Goal: Obtain resource: Obtain resource

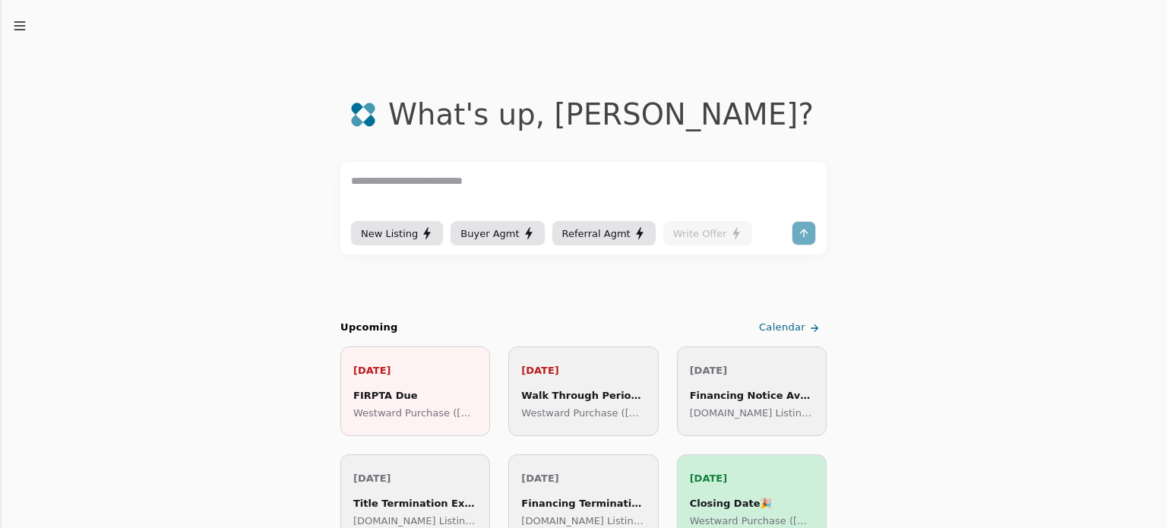
click at [454, 181] on textarea at bounding box center [583, 196] width 465 height 46
type textarea "**********"
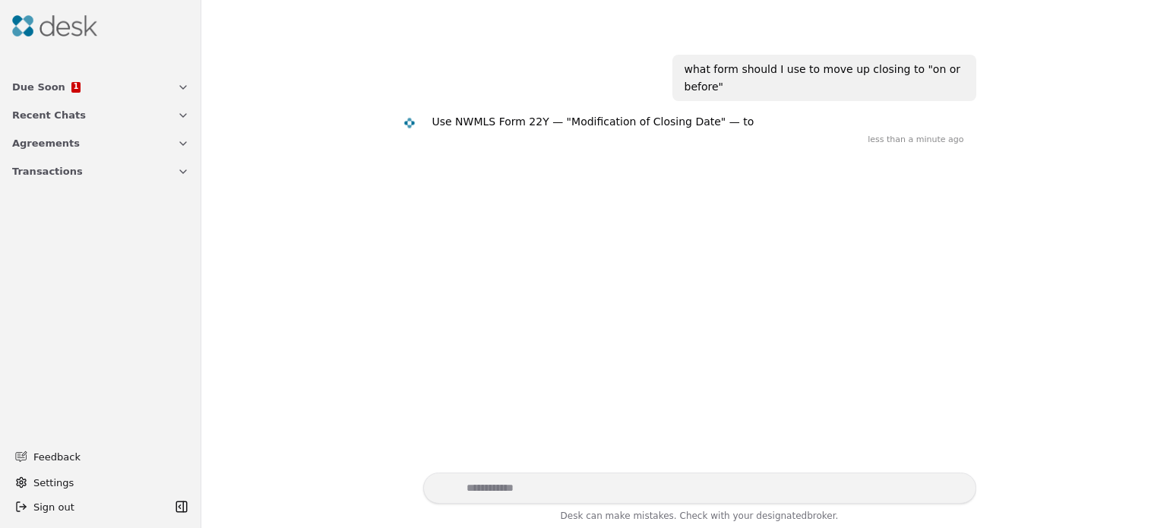
scroll to position [82, 0]
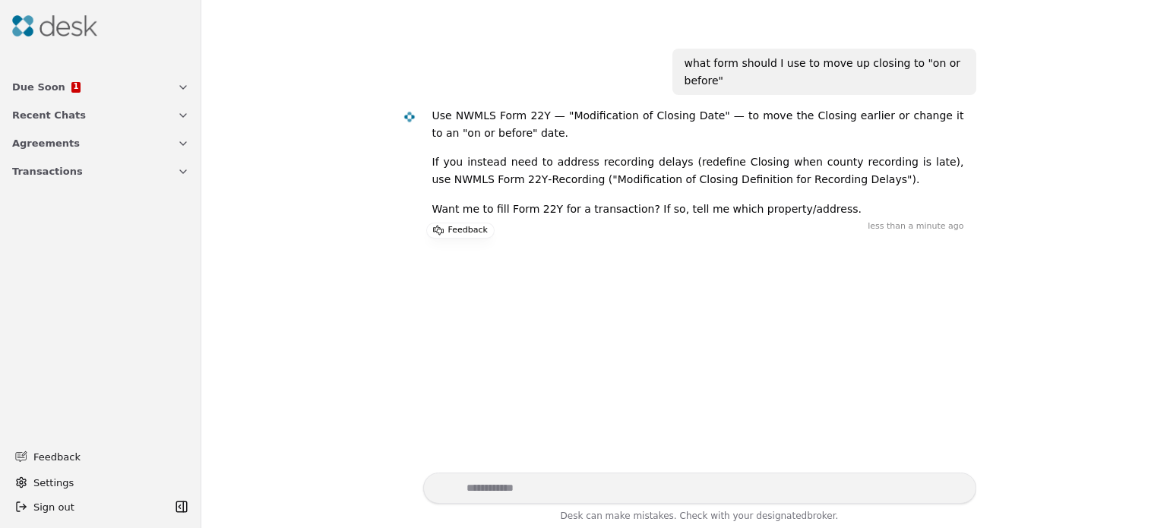
paste textarea "**********"
type textarea "**********"
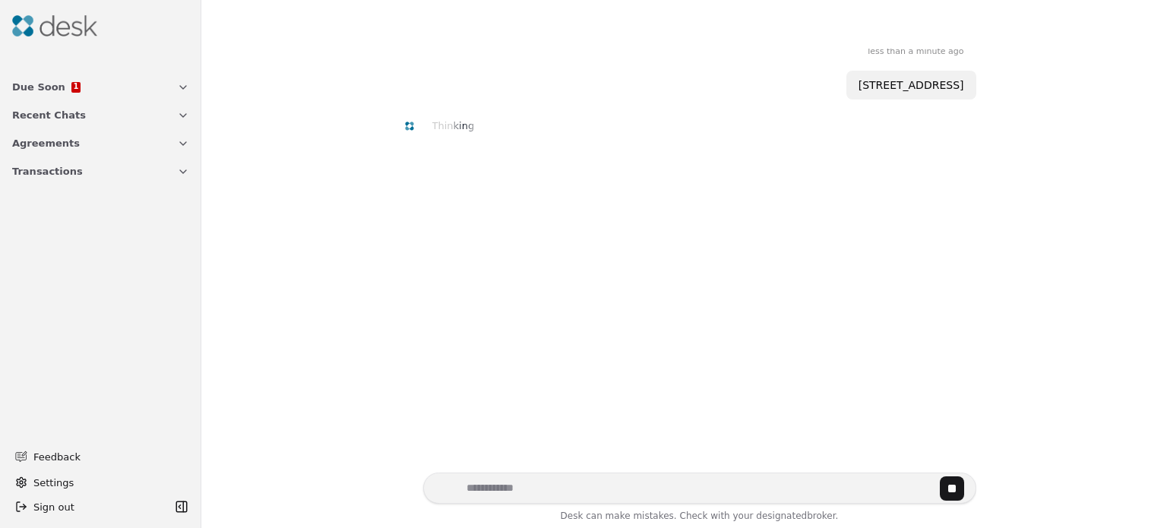
scroll to position [261, 0]
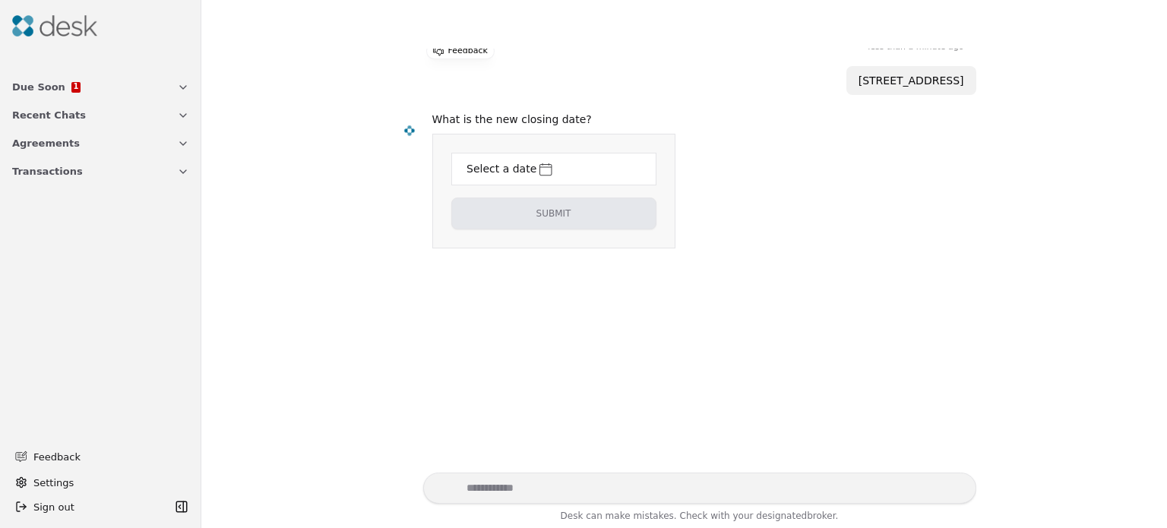
scroll to position [232, 0]
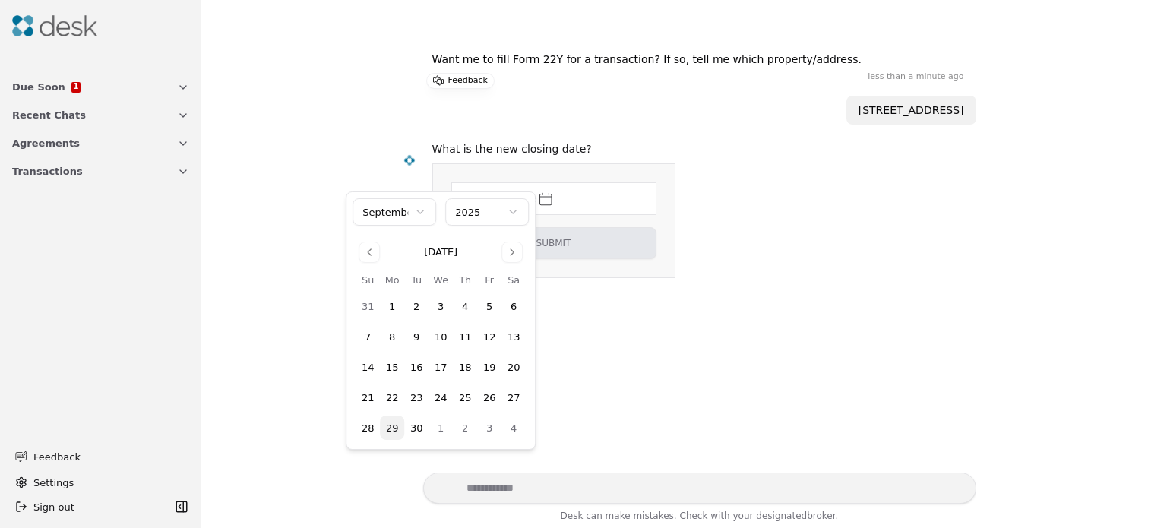
click at [526, 176] on html "Due Soon 1 Recent Chats Agreements Transactions Feedback Settings Sign out Togg…" at bounding box center [583, 264] width 1167 height 528
click at [514, 251] on button "Go to next month" at bounding box center [512, 252] width 21 height 21
drag, startPoint x: 465, startPoint y: 297, endPoint x: 466, endPoint y: 306, distance: 8.4
click at [465, 298] on button "2" at bounding box center [465, 306] width 24 height 24
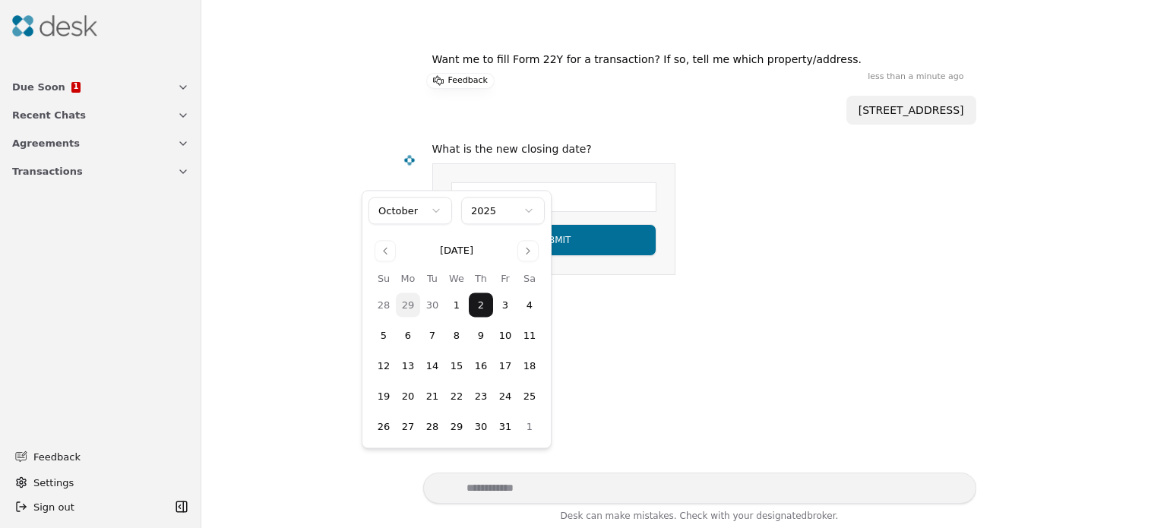
click at [611, 224] on html "Due Soon 1 Recent Chats Agreements Transactions Feedback Settings Sign out Togg…" at bounding box center [583, 264] width 1167 height 528
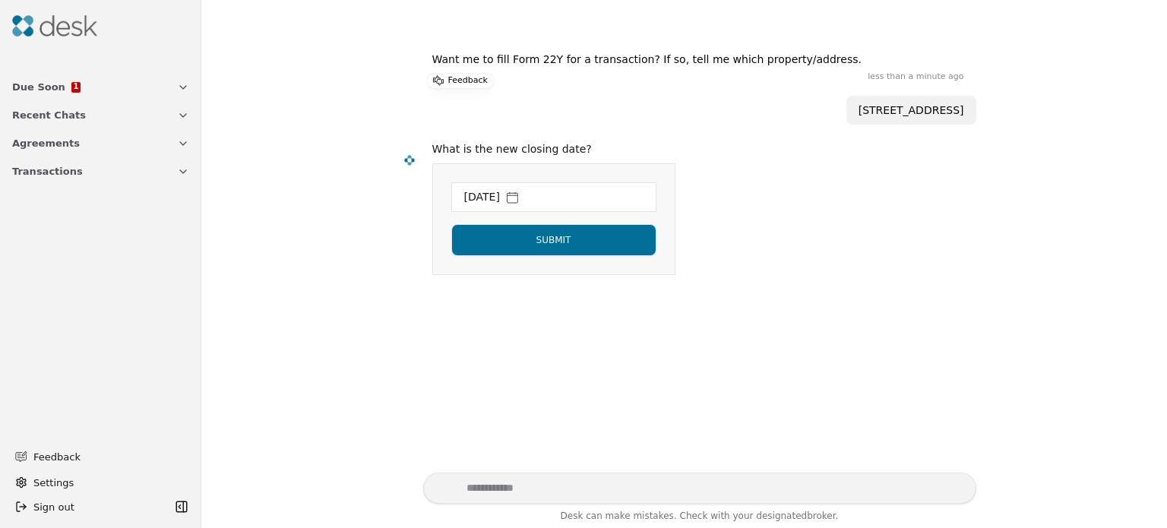
click at [570, 224] on button "Submit" at bounding box center [553, 240] width 205 height 32
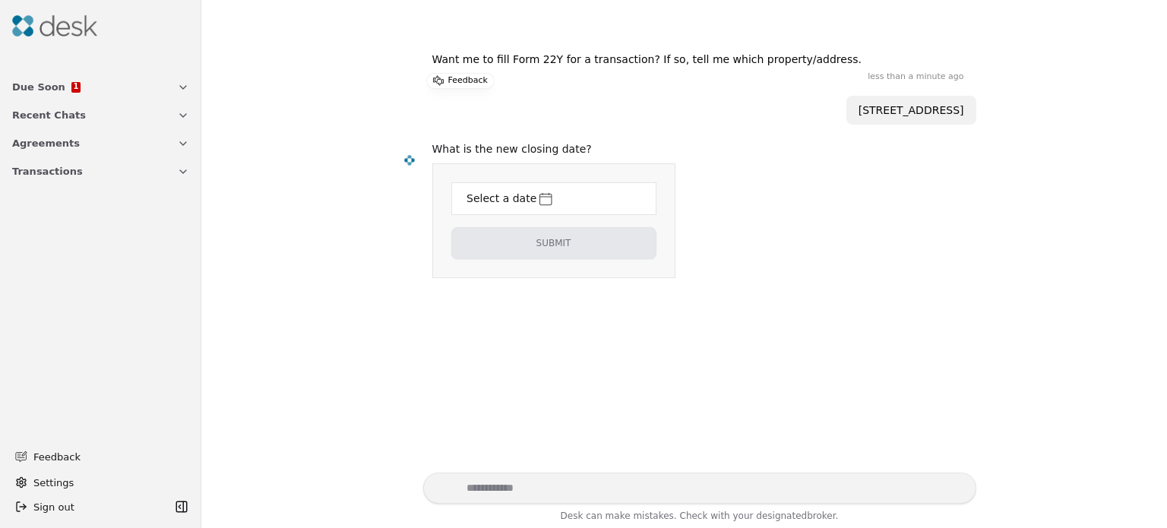
scroll to position [261, 0]
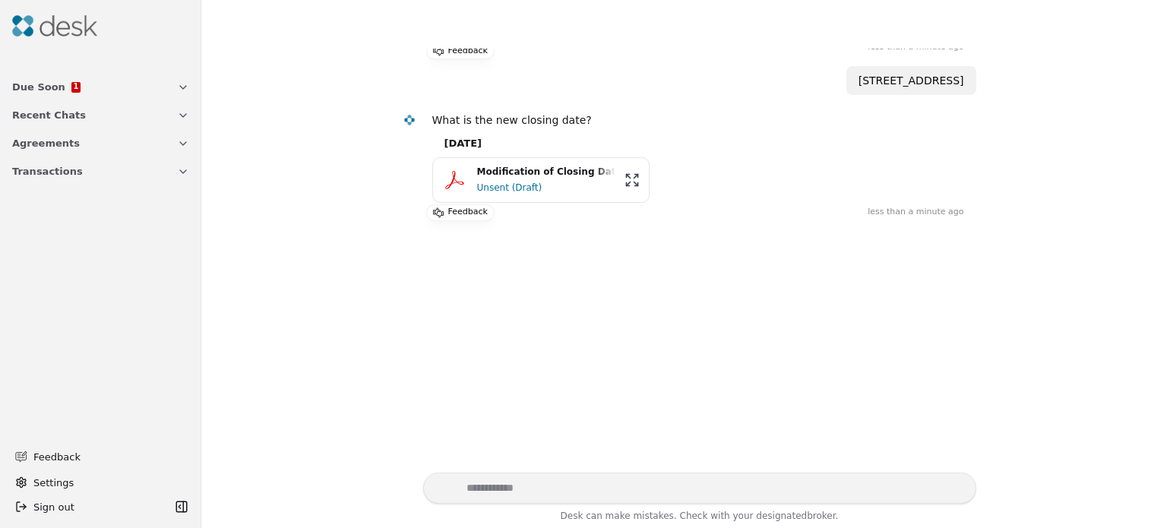
click at [534, 165] on div "Modification of Closing Date.pdf" at bounding box center [546, 172] width 138 height 14
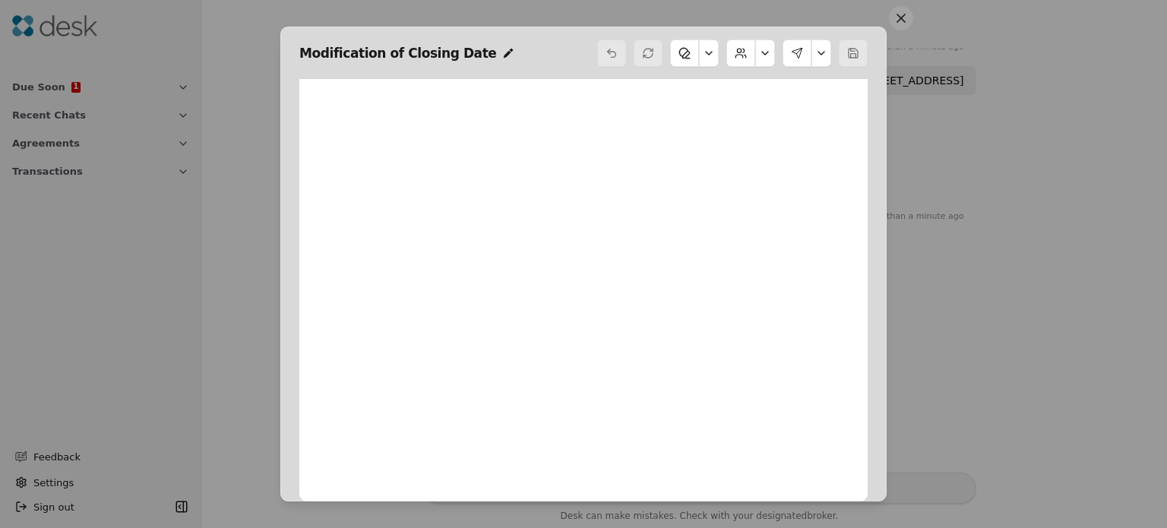
scroll to position [8, 0]
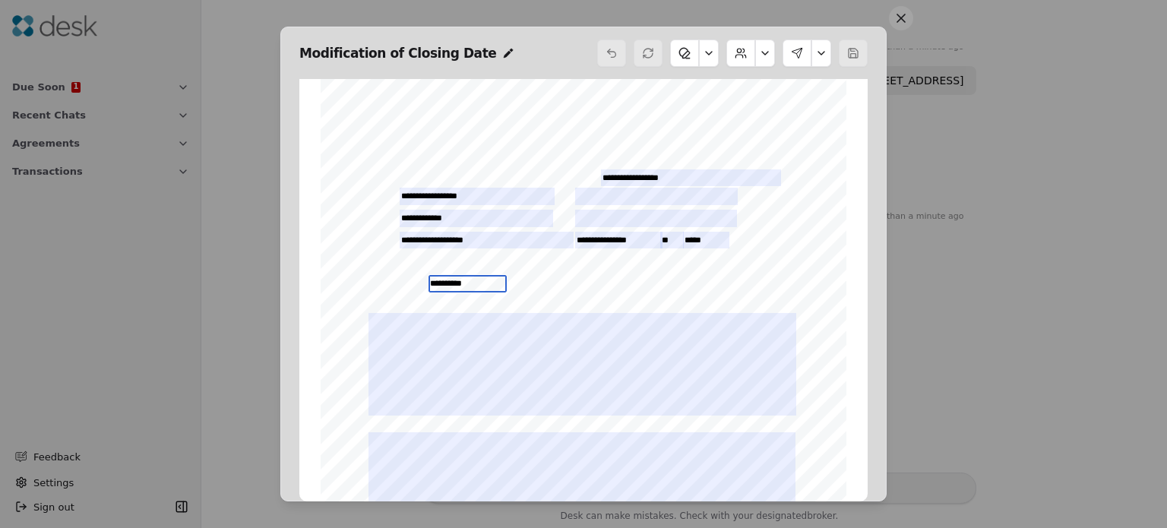
click at [429, 283] on input "**********" at bounding box center [468, 283] width 79 height 17
drag, startPoint x: 488, startPoint y: 285, endPoint x: 477, endPoint y: 287, distance: 10.7
click at [477, 287] on input "**********" at bounding box center [469, 285] width 81 height 20
type input "**********"
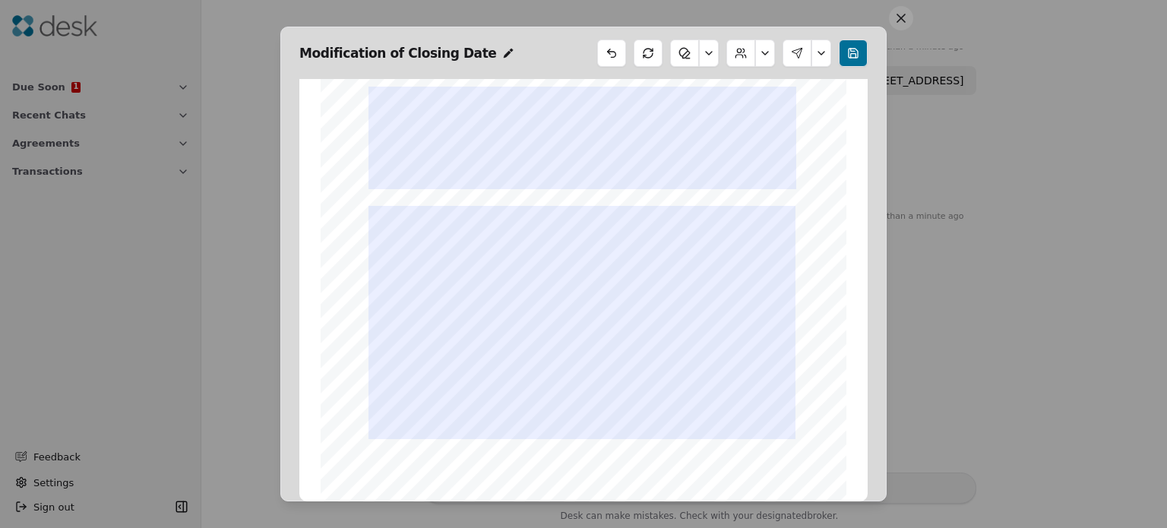
scroll to position [272, 0]
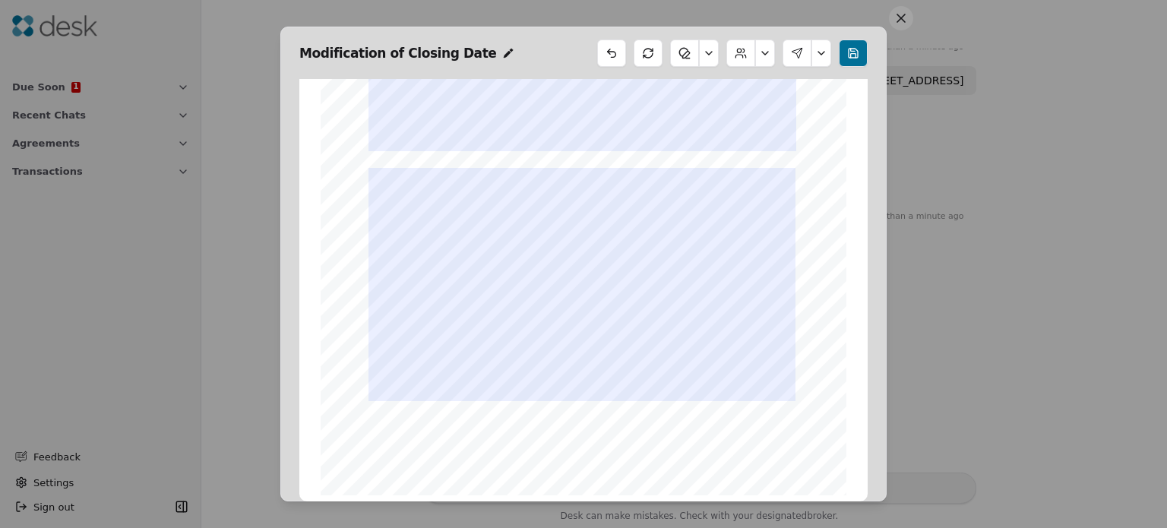
click at [708, 50] on button at bounding box center [709, 53] width 20 height 27
click at [766, 53] on button at bounding box center [765, 53] width 20 height 27
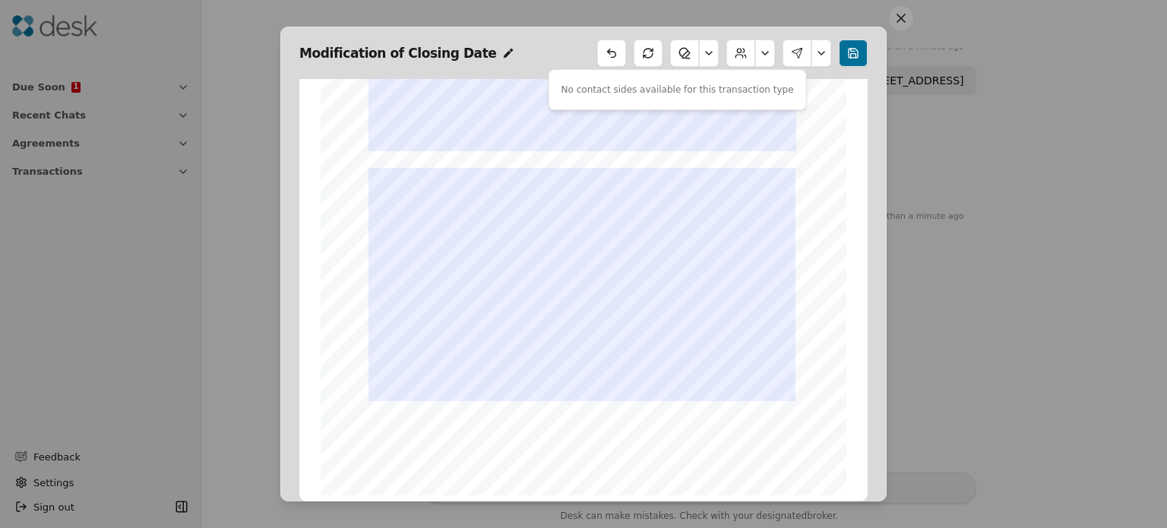
click at [825, 49] on button at bounding box center [822, 53] width 20 height 27
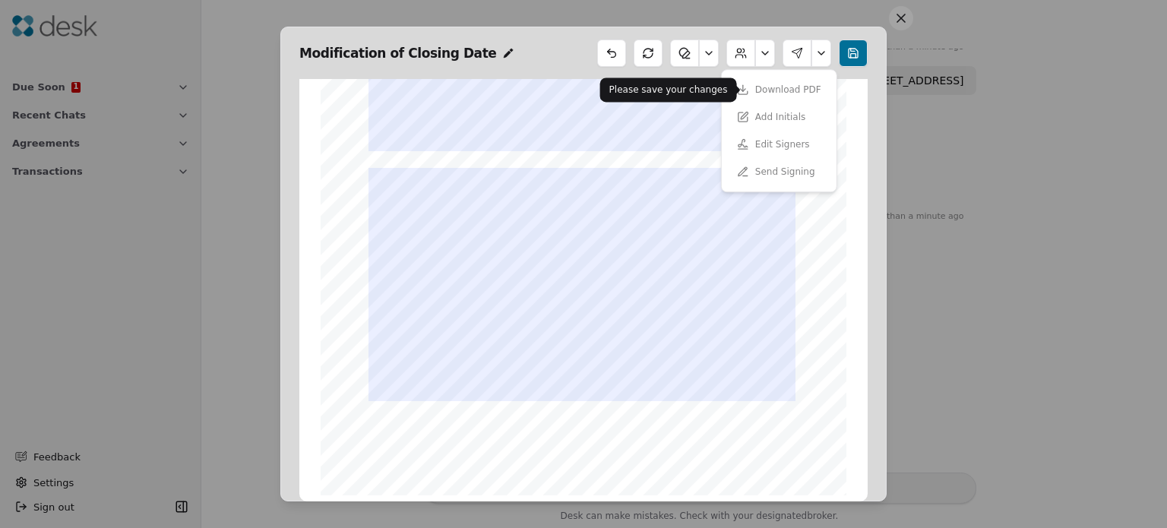
click at [772, 90] on div "Download PDF" at bounding box center [779, 89] width 103 height 27
click at [854, 50] on button at bounding box center [853, 53] width 29 height 27
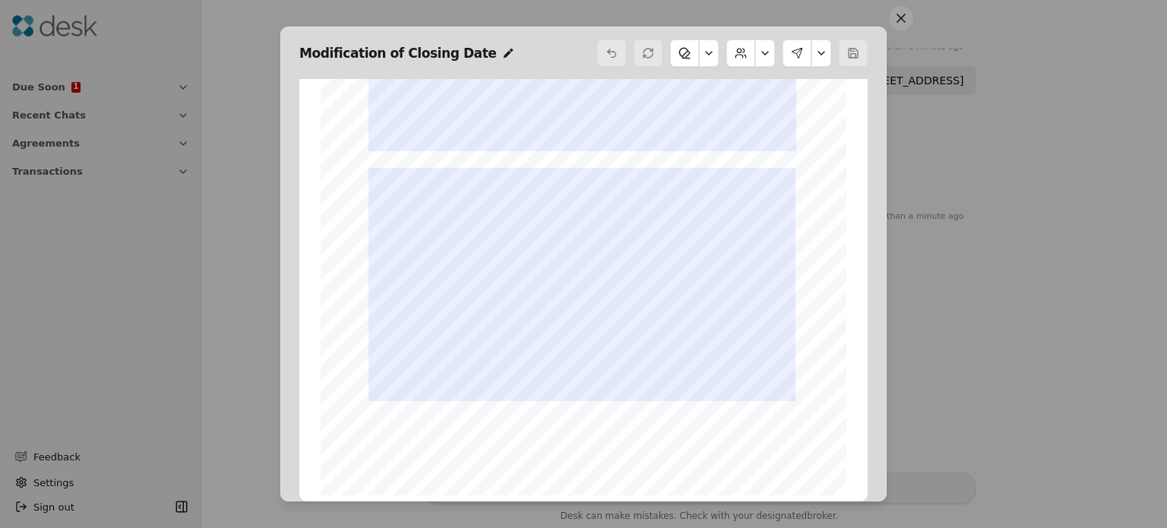
click at [819, 53] on button at bounding box center [822, 53] width 20 height 27
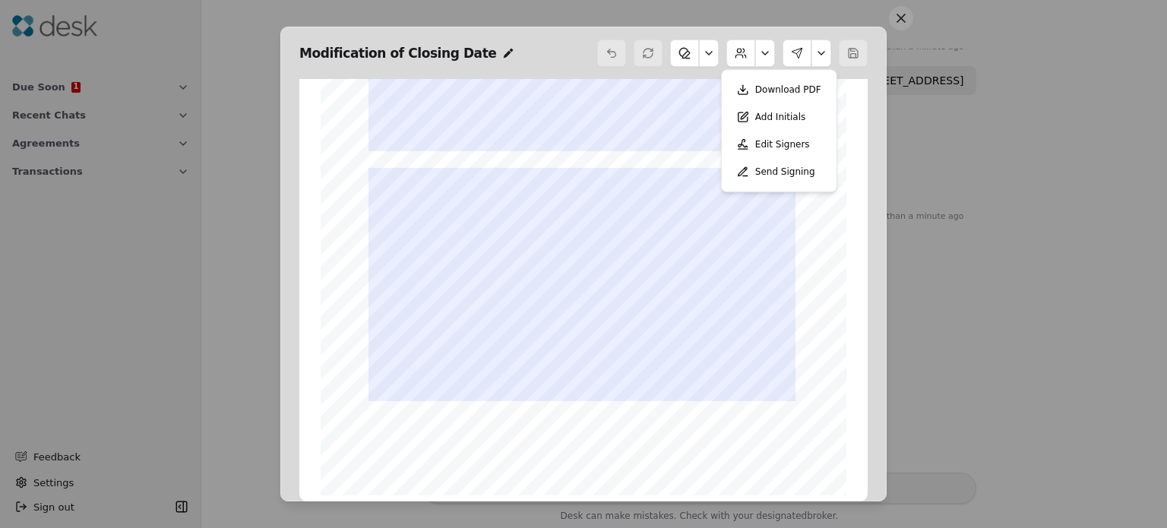
click at [775, 90] on button "Download PDF" at bounding box center [779, 89] width 103 height 27
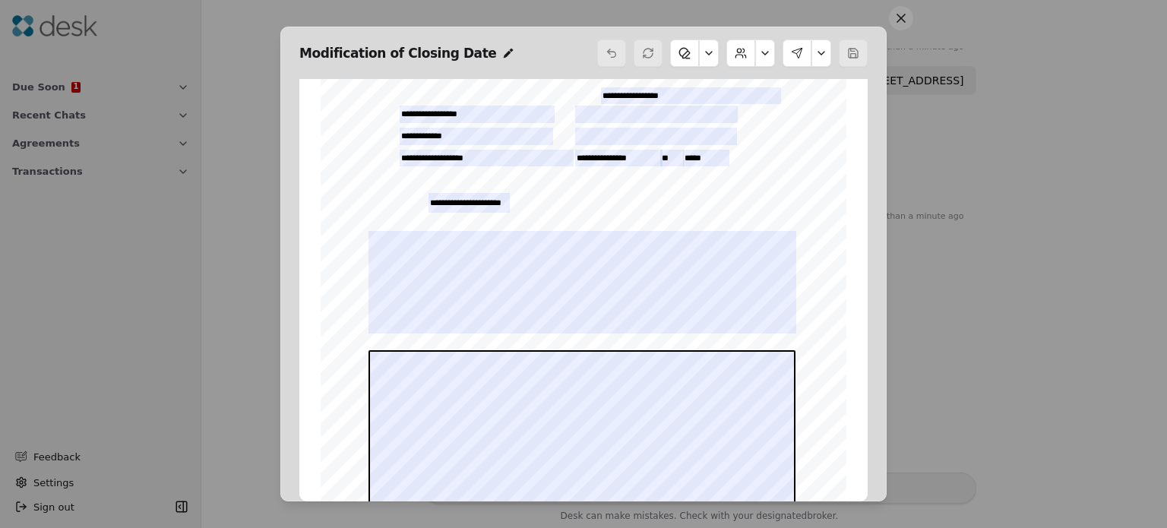
scroll to position [0, 0]
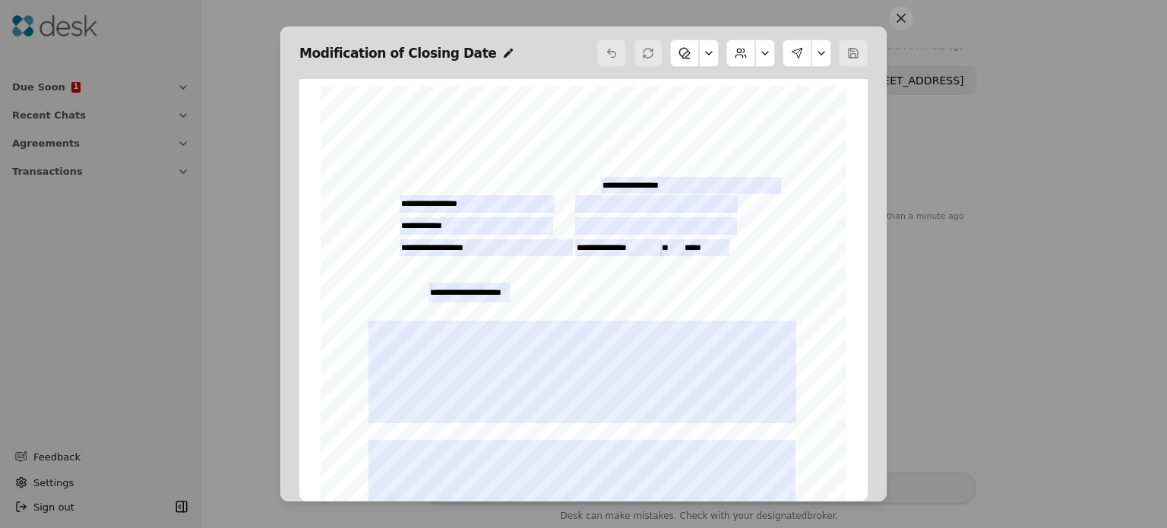
click at [857, 52] on div at bounding box center [853, 53] width 29 height 27
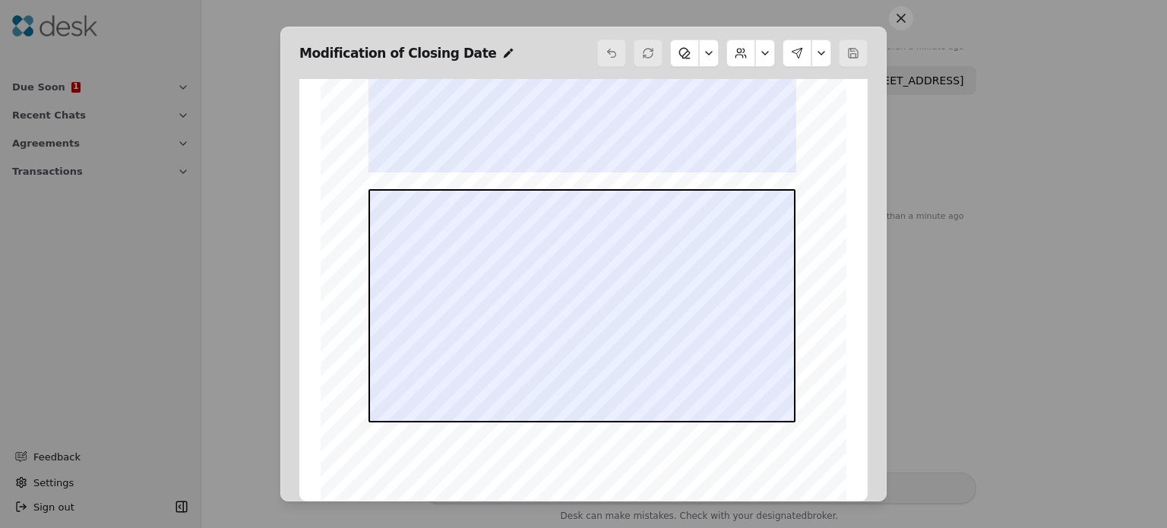
scroll to position [272, 0]
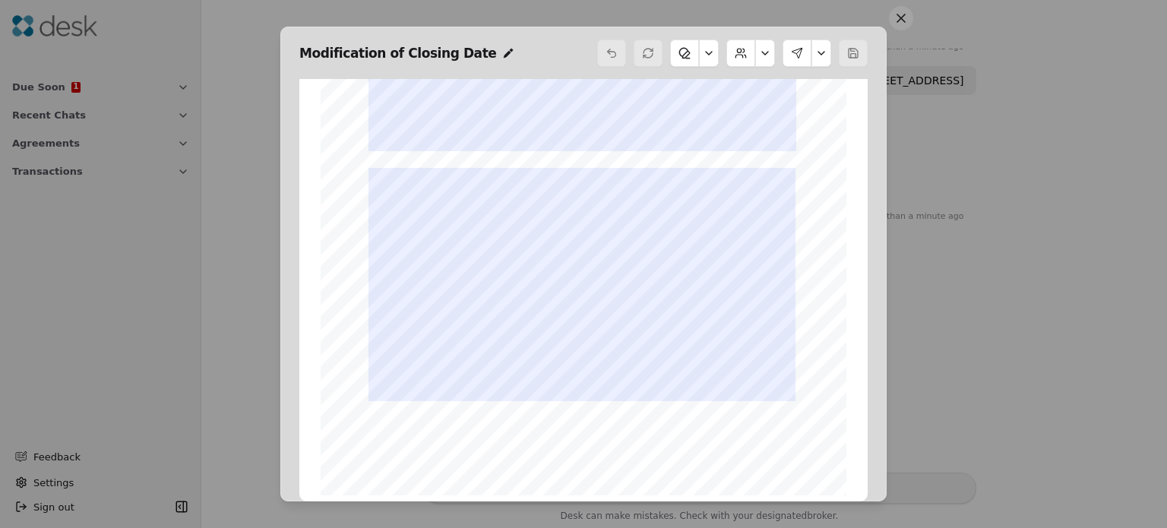
click at [442, 440] on span "mm/dd/yyyy" at bounding box center [448, 440] width 32 height 6
click at [375, 441] on span "PH" at bounding box center [381, 439] width 12 height 9
click at [502, 48] on icon at bounding box center [508, 53] width 12 height 12
click at [831, 157] on div "Form 22Y ©Copyright 2017 Modification of Closing Date Northwest Multiple Listin…" at bounding box center [584, 155] width 526 height 681
click at [765, 53] on button at bounding box center [765, 53] width 20 height 27
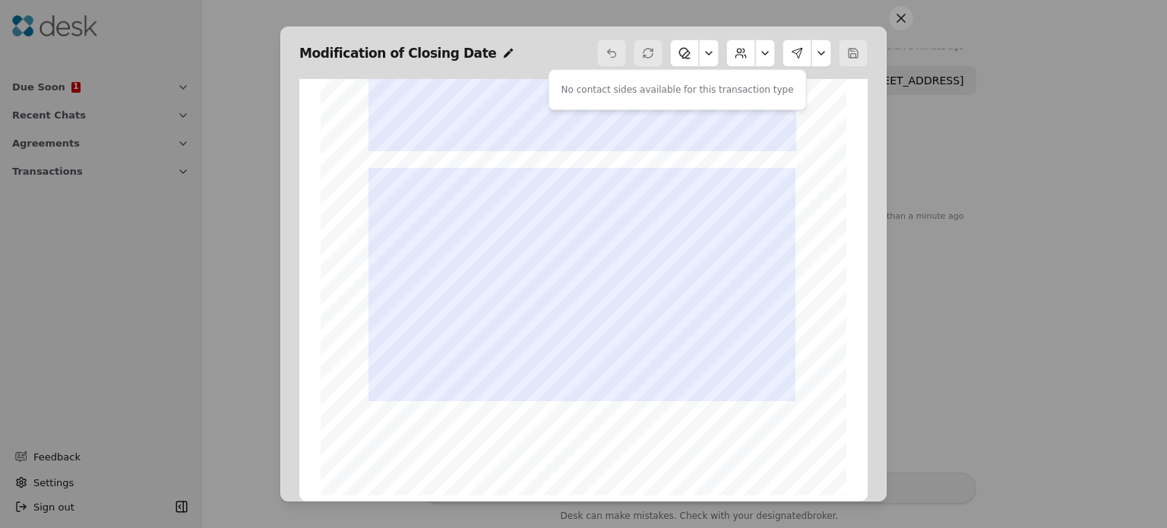
click at [719, 49] on button at bounding box center [709, 53] width 20 height 27
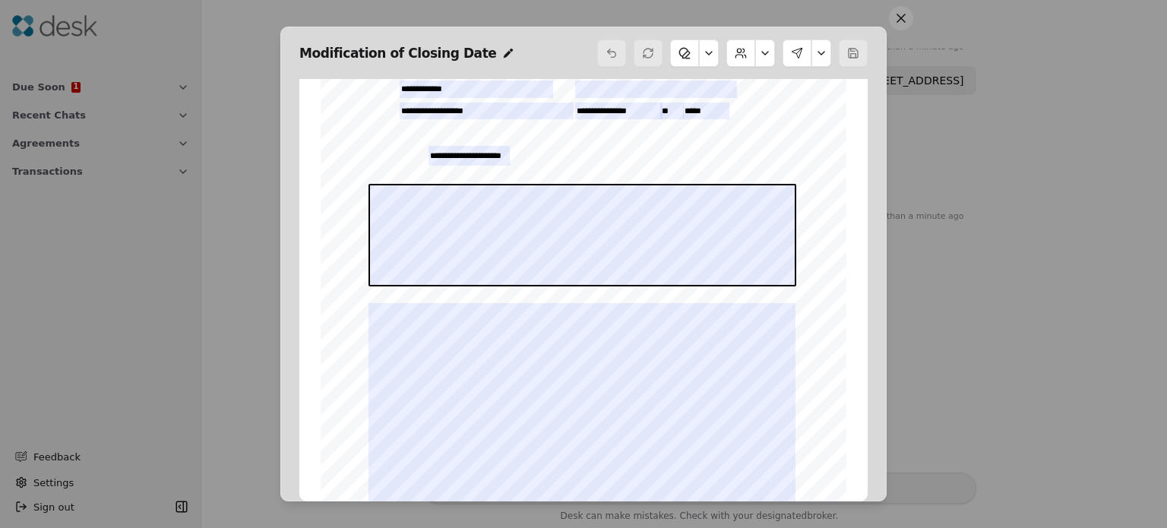
scroll to position [44, 0]
